Goal: Check status: Check status

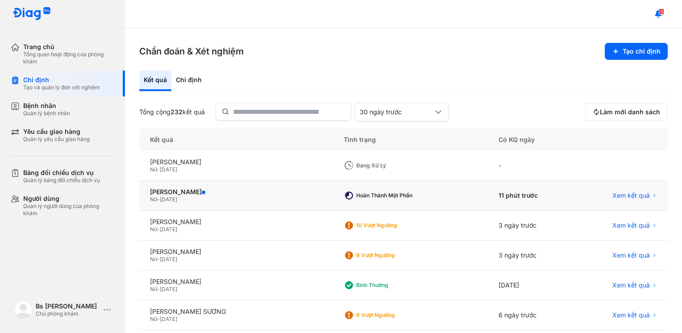
scroll to position [284, 0]
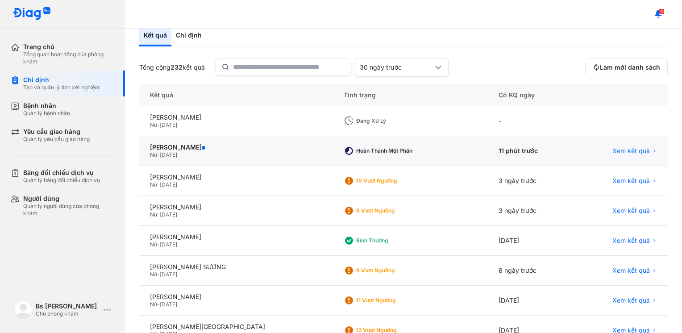
click at [207, 159] on div "ĐOÀN NGỌC THANH VY Nữ - 15/10/2007" at bounding box center [236, 151] width 194 height 30
click at [203, 146] on div "[PERSON_NAME]" at bounding box center [236, 147] width 172 height 8
click at [357, 152] on div "Hoàn thành một phần" at bounding box center [392, 150] width 71 height 7
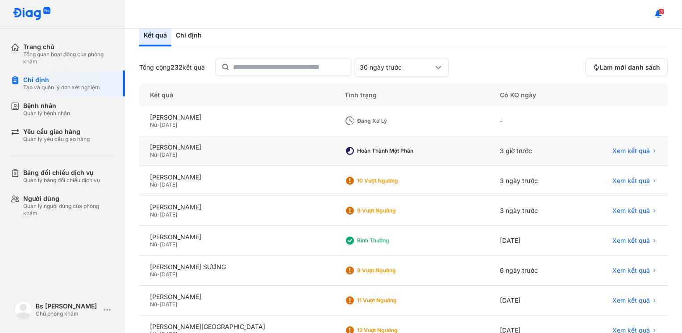
click at [357, 152] on div "Hoàn thành một phần" at bounding box center [392, 150] width 71 height 7
click at [620, 150] on span "Xem kết quả" at bounding box center [630, 151] width 37 height 8
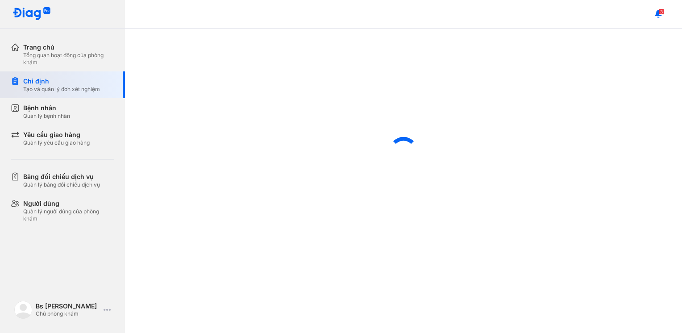
scroll to position [275, 0]
click at [660, 15] on use at bounding box center [658, 13] width 7 height 7
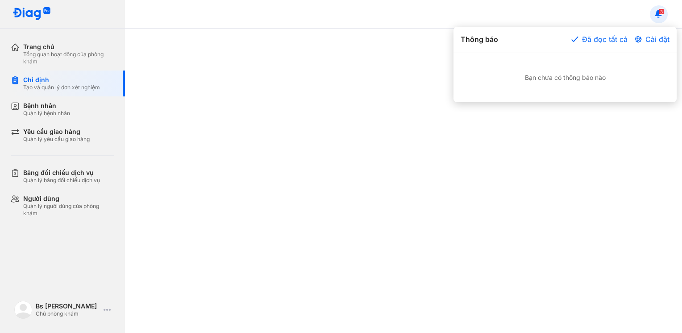
scroll to position [284, 0]
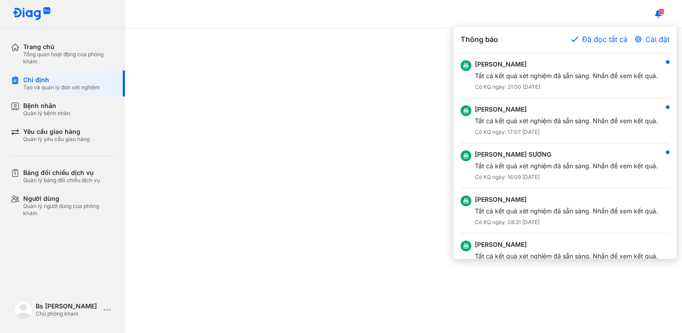
drag, startPoint x: 343, startPoint y: 103, endPoint x: 523, endPoint y: 70, distance: 183.0
click at [343, 103] on div at bounding box center [341, 166] width 682 height 333
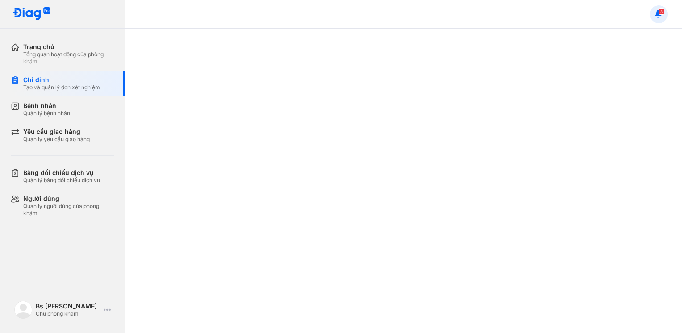
click at [664, 17] on button at bounding box center [658, 14] width 18 height 18
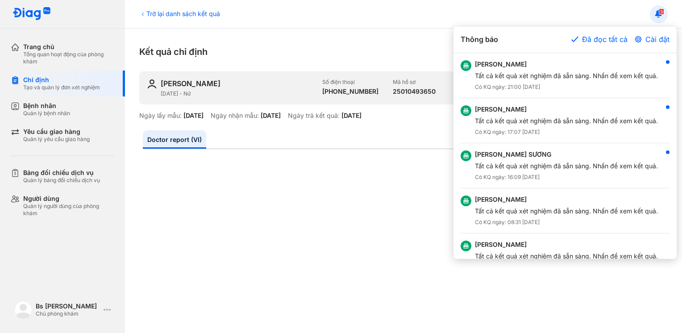
click at [189, 236] on div at bounding box center [341, 166] width 682 height 333
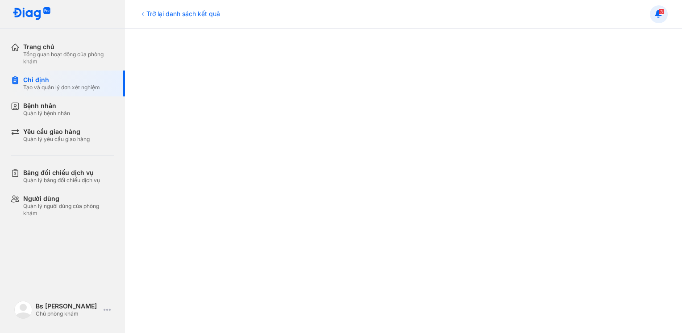
scroll to position [0, 0]
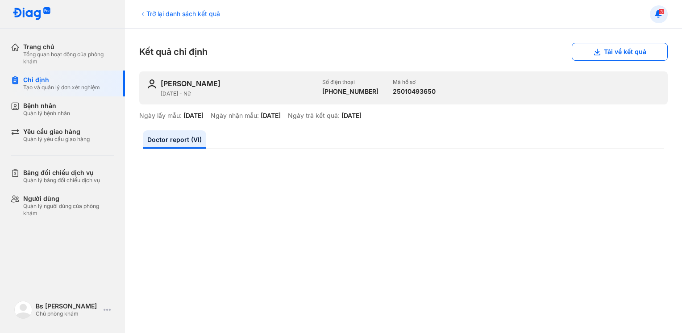
click at [661, 217] on div "Trở lại danh sách kết quả Kết quả chỉ định Tải về kết quả ĐOÀN NGỌC THANH VY [D…" at bounding box center [403, 181] width 557 height 304
